Goal: Task Accomplishment & Management: Manage account settings

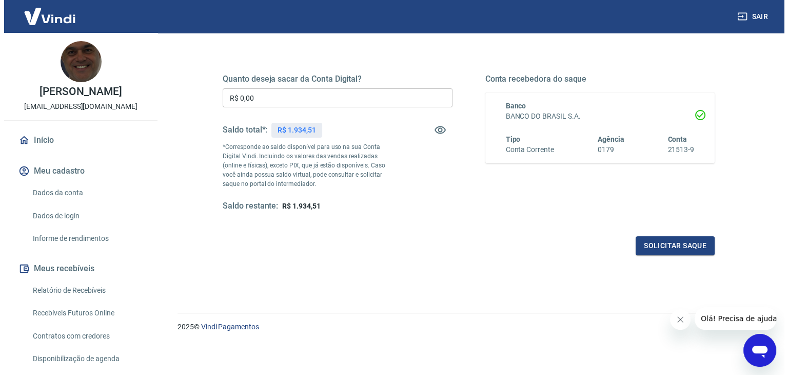
scroll to position [81, 0]
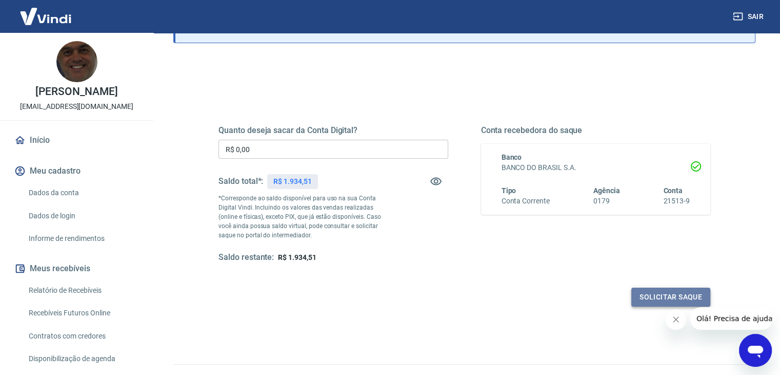
click at [681, 296] on button "Solicitar saque" at bounding box center [671, 296] width 79 height 19
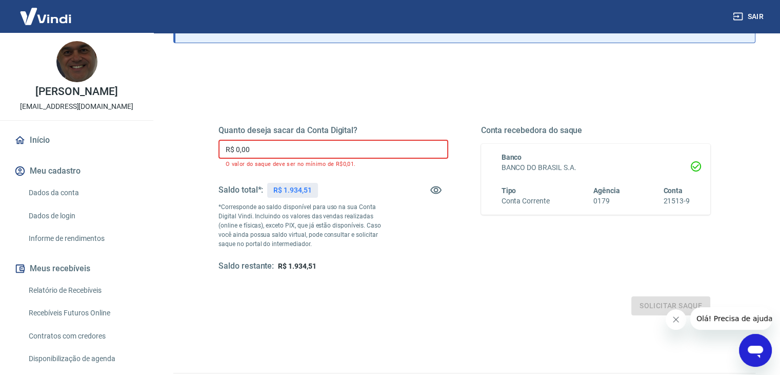
drag, startPoint x: 268, startPoint y: 146, endPoint x: 360, endPoint y: 164, distance: 94.1
click at [269, 146] on input "R$ 0,00" at bounding box center [334, 149] width 230 height 19
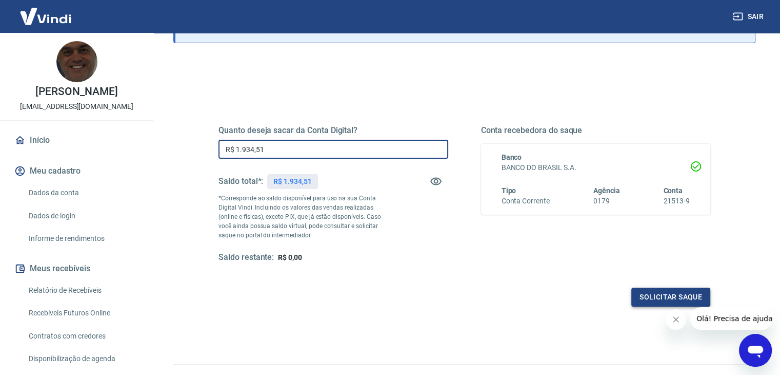
type input "R$ 1.934,51"
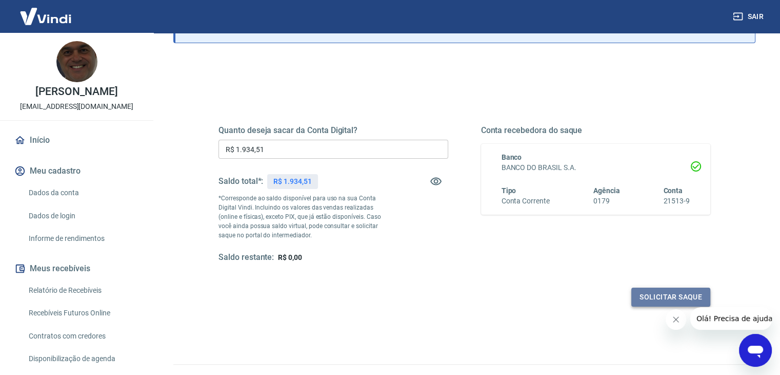
click at [672, 293] on button "Solicitar saque" at bounding box center [671, 296] width 79 height 19
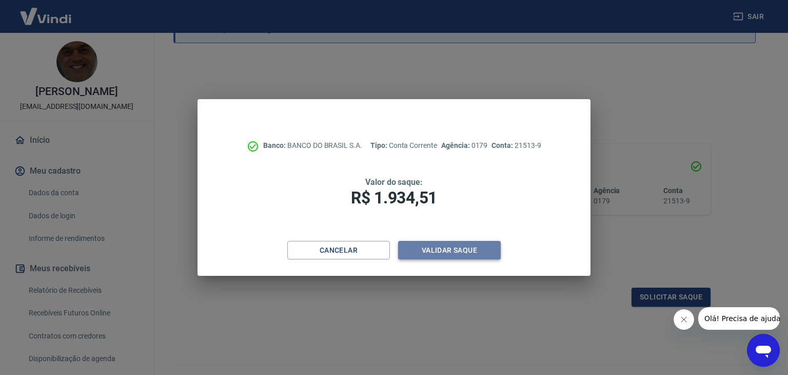
click at [457, 250] on button "Validar saque" at bounding box center [449, 250] width 103 height 19
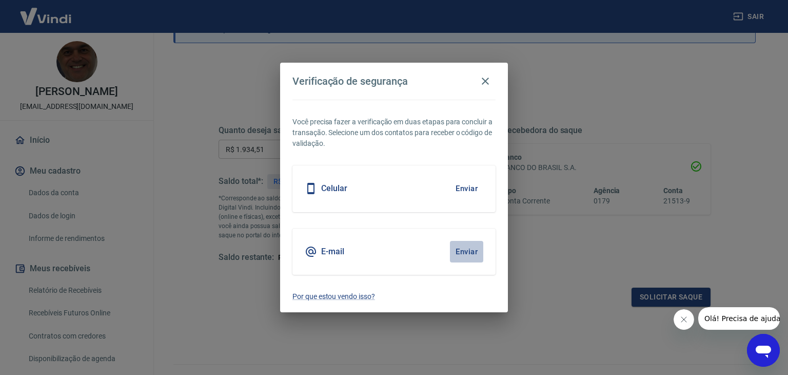
click at [473, 250] on button "Enviar" at bounding box center [466, 252] width 33 height 22
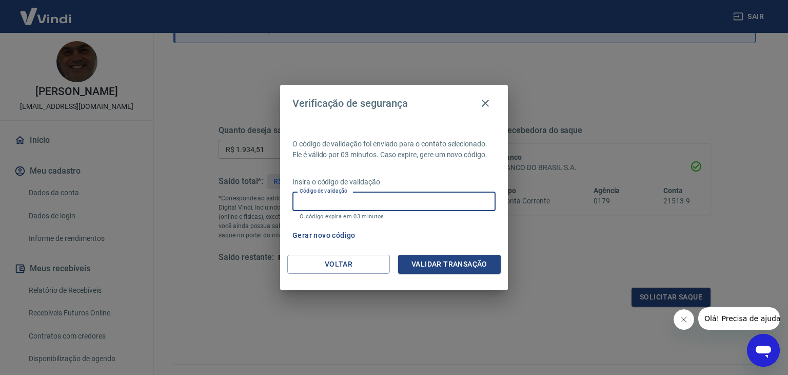
click at [406, 197] on input "Código de validação" at bounding box center [393, 200] width 203 height 19
type input "409382"
click at [454, 263] on button "Validar transação" at bounding box center [449, 263] width 103 height 19
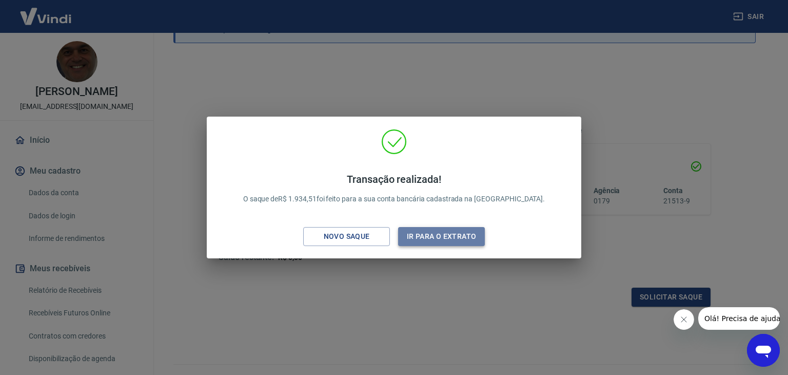
click at [446, 234] on button "Ir para o extrato" at bounding box center [441, 236] width 87 height 19
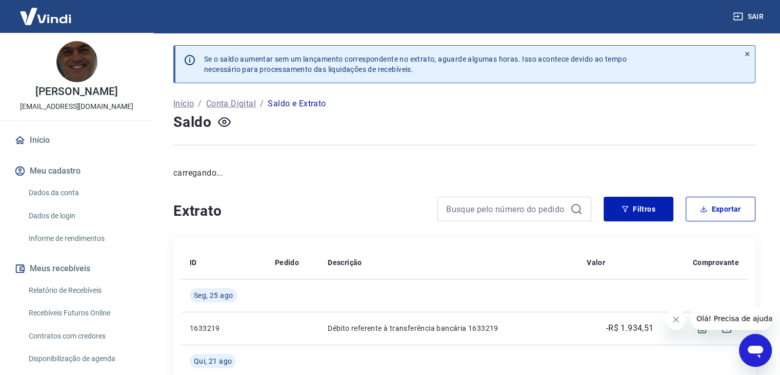
scroll to position [154, 0]
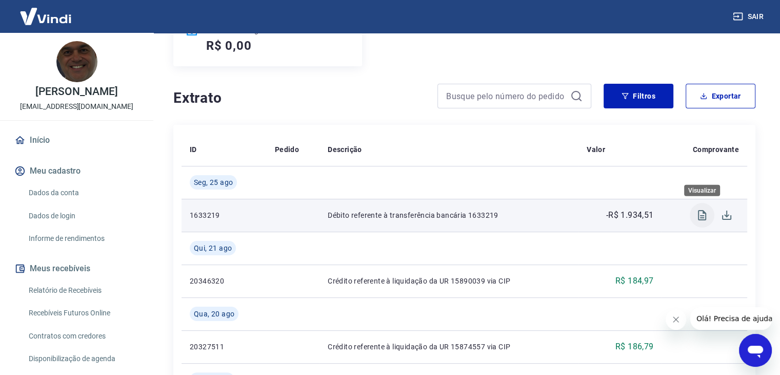
click at [704, 220] on icon "Visualizar" at bounding box center [702, 215] width 12 height 12
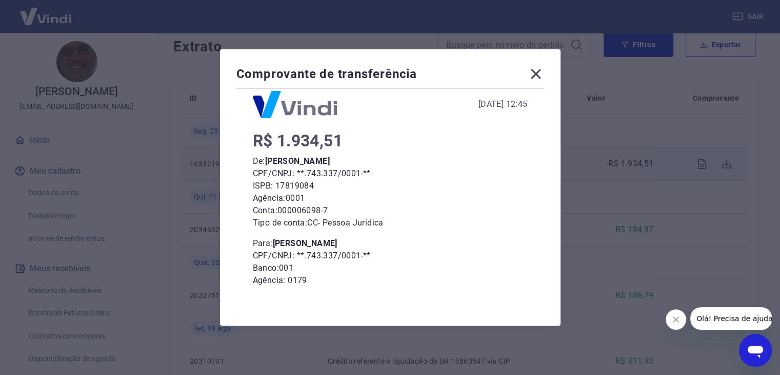
scroll to position [0, 0]
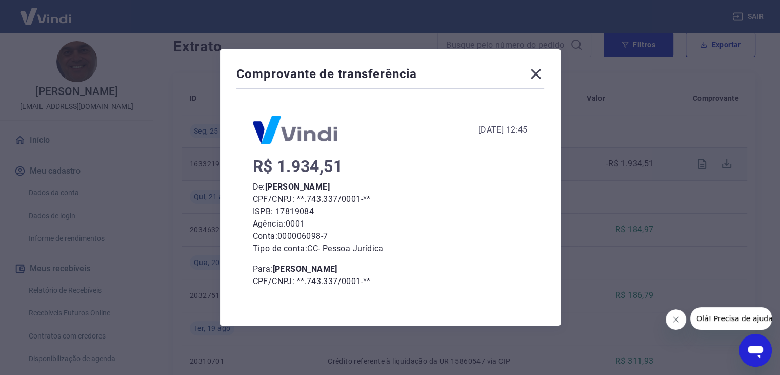
click at [540, 75] on icon at bounding box center [536, 74] width 10 height 10
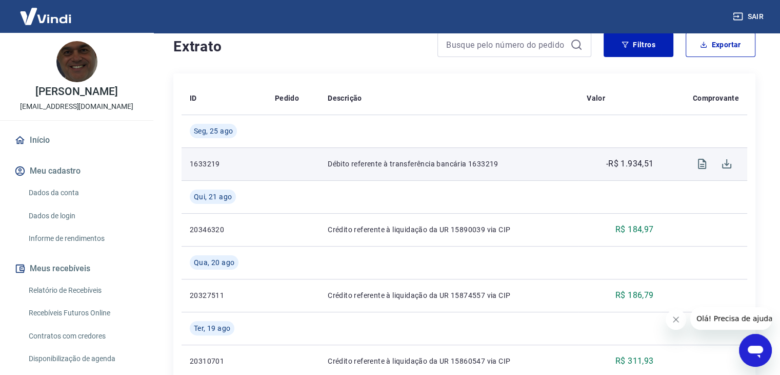
click at [757, 17] on button "Sair" at bounding box center [749, 16] width 37 height 19
